Goal: Information Seeking & Learning: Learn about a topic

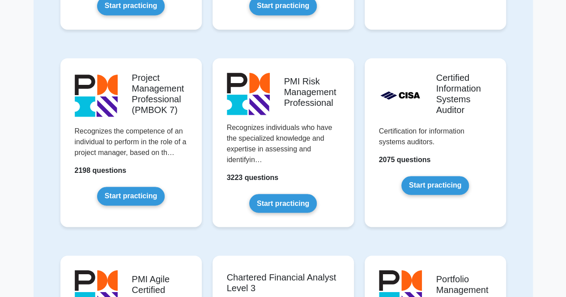
scroll to position [648, 0]
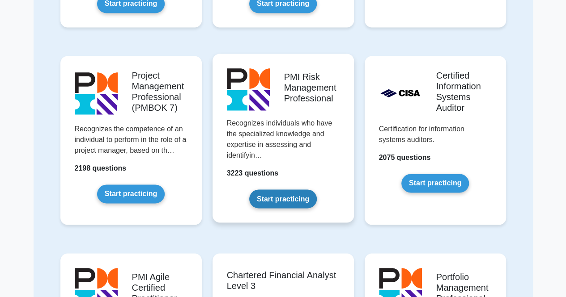
click at [317, 190] on link "Start practicing" at bounding box center [283, 199] width 68 height 19
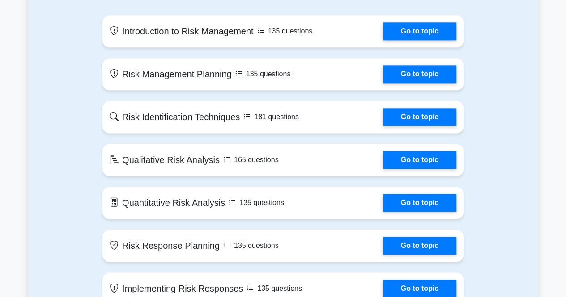
scroll to position [531, 0]
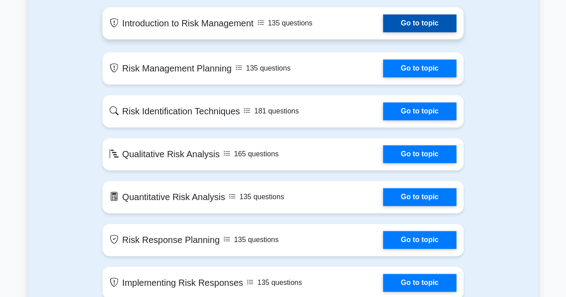
click at [452, 22] on link "Go to topic" at bounding box center [419, 23] width 73 height 18
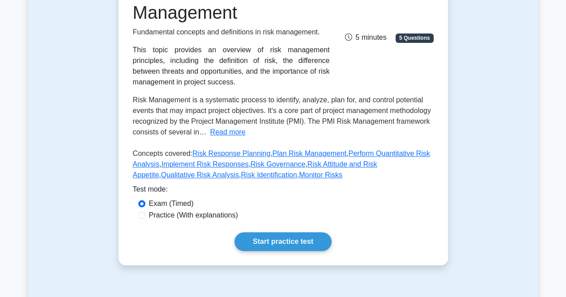
scroll to position [145, 0]
